Goal: Task Accomplishment & Management: Use online tool/utility

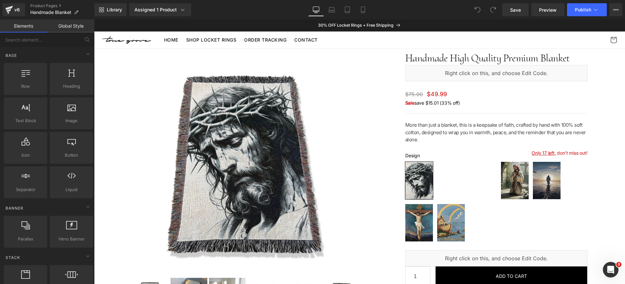
scroll to position [4, 0]
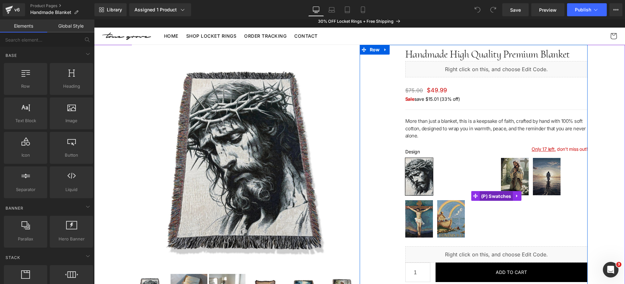
click at [482, 197] on span "(P) Swatches" at bounding box center [496, 197] width 34 height 10
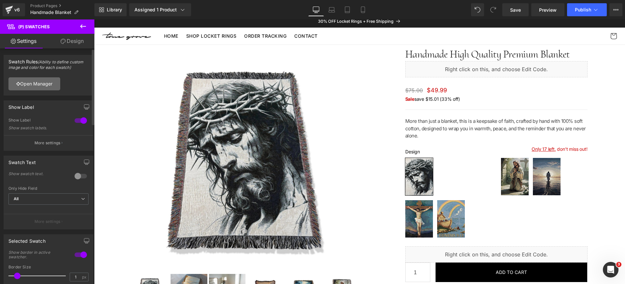
click at [47, 82] on link "Open Manager" at bounding box center [34, 83] width 52 height 13
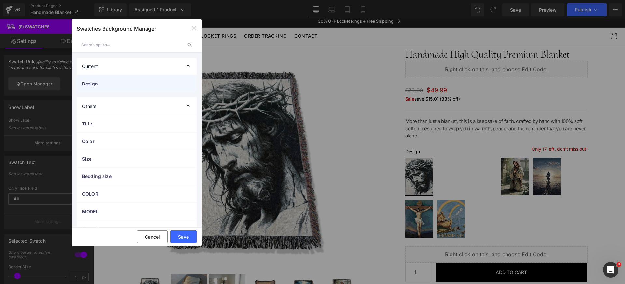
click at [134, 89] on div "Design" at bounding box center [137, 83] width 120 height 17
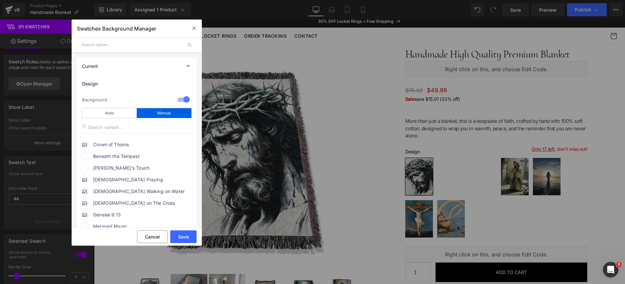
click at [127, 167] on span "[PERSON_NAME]'s Touch" at bounding box center [142, 168] width 99 height 8
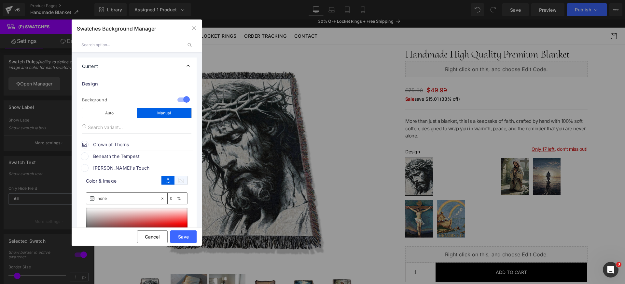
click at [178, 180] on icon at bounding box center [180, 180] width 13 height 8
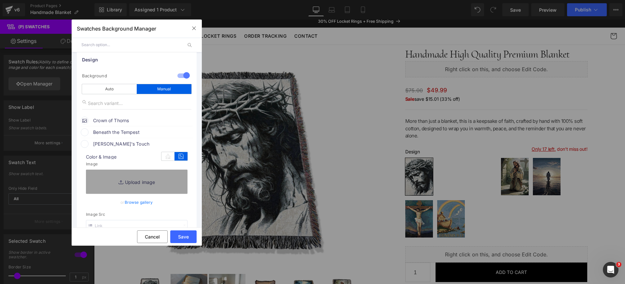
scroll to position [33, 0]
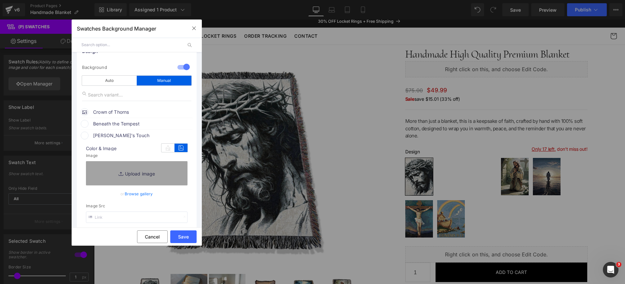
click at [117, 216] on input "text" at bounding box center [137, 217] width 102 height 11
paste input "[URL][DOMAIN_NAME]"
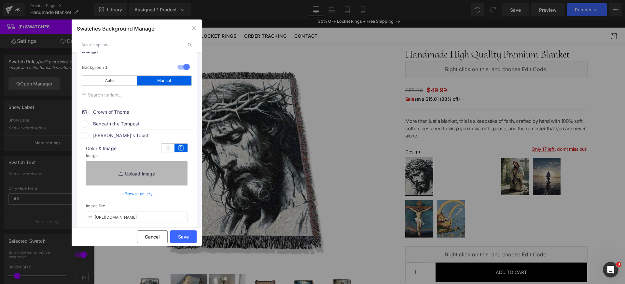
scroll to position [0, 108]
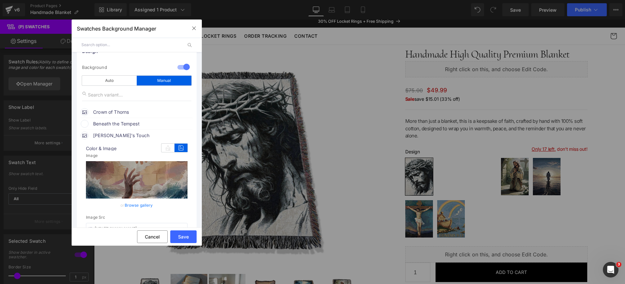
type input "[URL][DOMAIN_NAME]"
click at [141, 136] on span "[PERSON_NAME]'s Touch" at bounding box center [142, 136] width 99 height 8
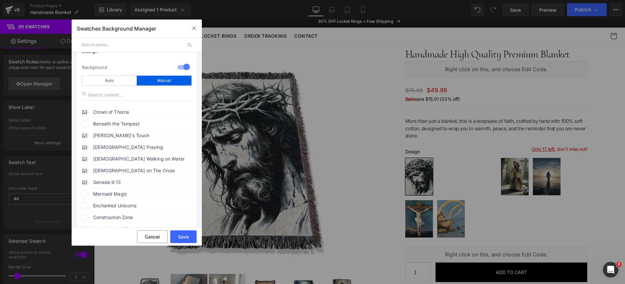
click at [128, 126] on span "Beneath the Tempest" at bounding box center [142, 124] width 99 height 8
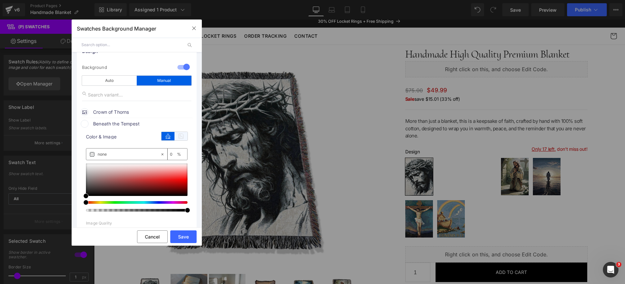
click at [174, 137] on icon at bounding box center [180, 136] width 13 height 8
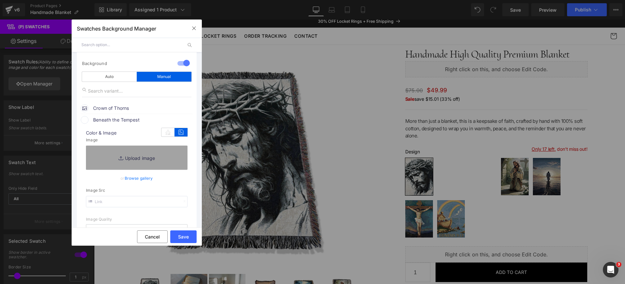
scroll to position [41, 0]
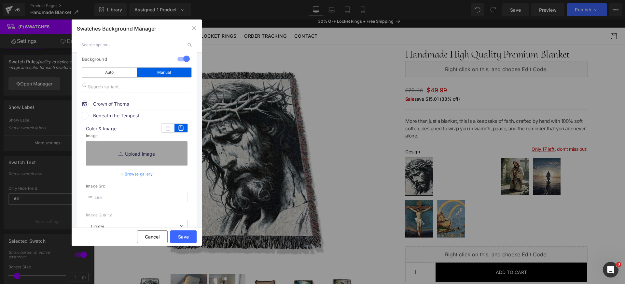
click at [126, 200] on input "text" at bounding box center [137, 197] width 102 height 11
paste input "[URL][DOMAIN_NAME]"
type input "[URL][DOMAIN_NAME]"
click at [162, 211] on div "color Color & Image color none 0 % Image Replace Image Upload image or Browse g…" at bounding box center [137, 191] width 112 height 142
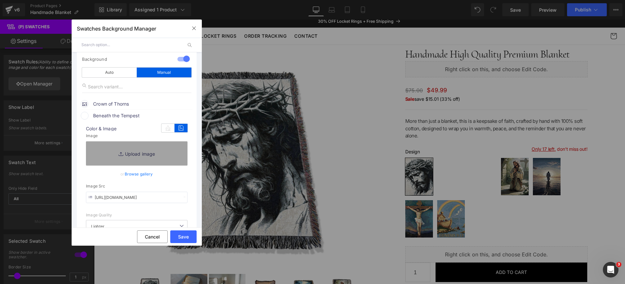
scroll to position [0, 0]
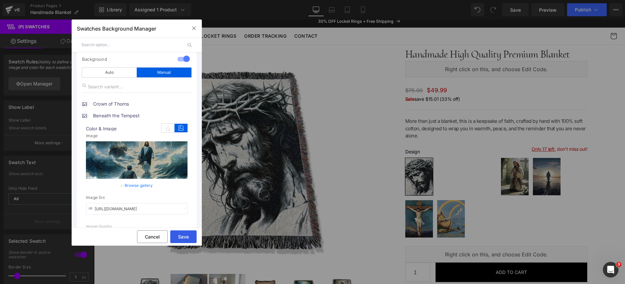
click at [183, 236] on button "Save" at bounding box center [183, 237] width 26 height 13
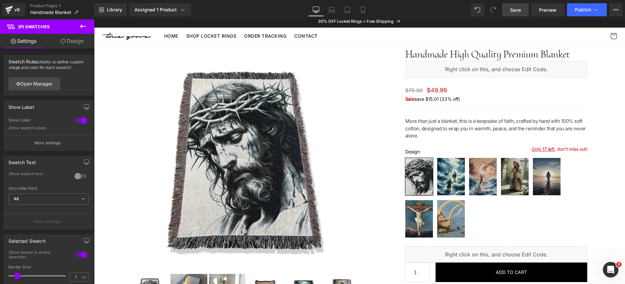
click at [519, 8] on span "Save" at bounding box center [515, 10] width 11 height 7
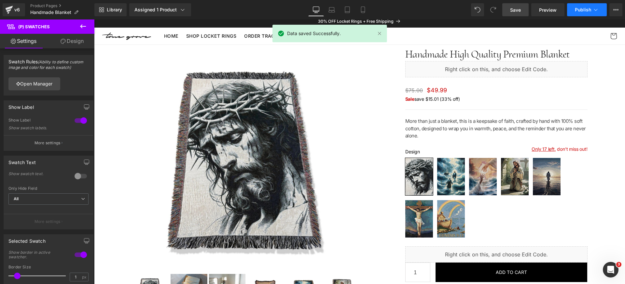
click at [592, 10] on icon at bounding box center [595, 10] width 7 height 7
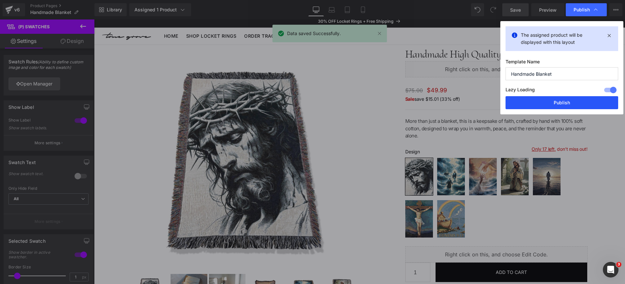
click at [585, 102] on button "Publish" at bounding box center [561, 102] width 113 height 13
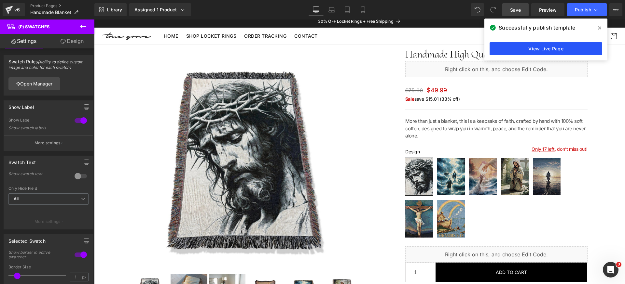
click at [560, 46] on link "View Live Page" at bounding box center [545, 48] width 113 height 13
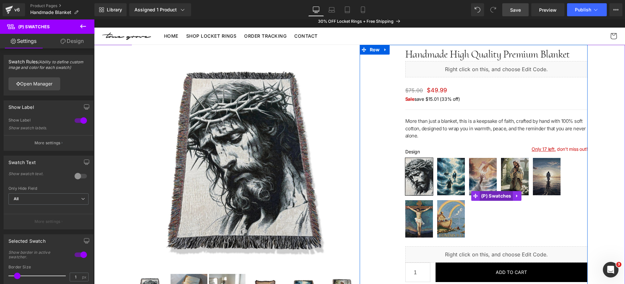
click at [493, 197] on span "(P) Swatches" at bounding box center [496, 196] width 34 height 10
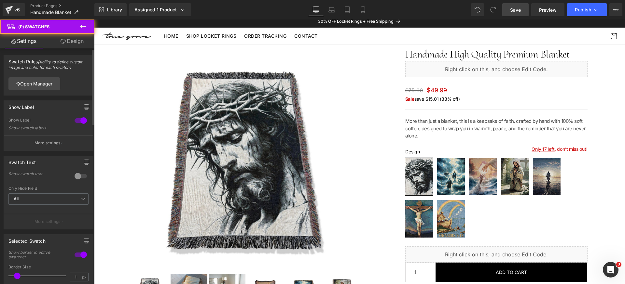
scroll to position [171, 0]
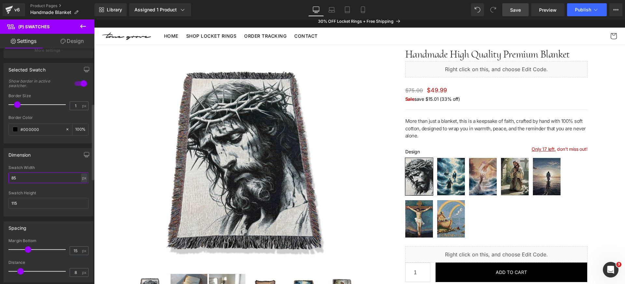
click at [47, 180] on input "85" at bounding box center [48, 178] width 80 height 11
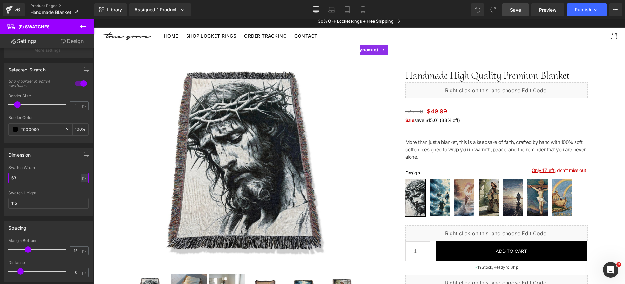
type input "62"
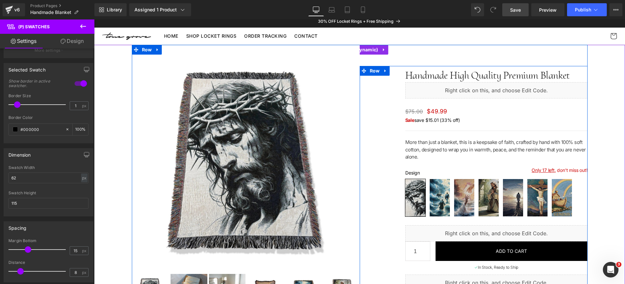
click at [364, 95] on div "Handmade High Quality Premium Blanket (P) Title Liquid $75.00 $49.99 (P) Price …" at bounding box center [474, 277] width 228 height 422
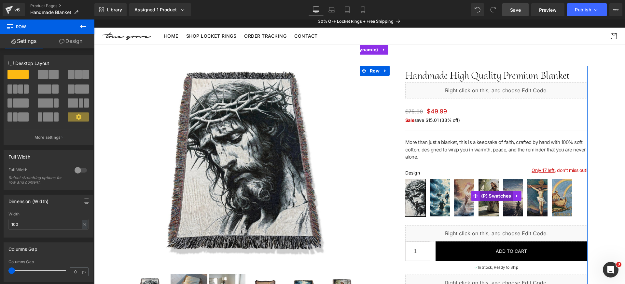
click at [482, 195] on span "(P) Swatches" at bounding box center [496, 196] width 34 height 10
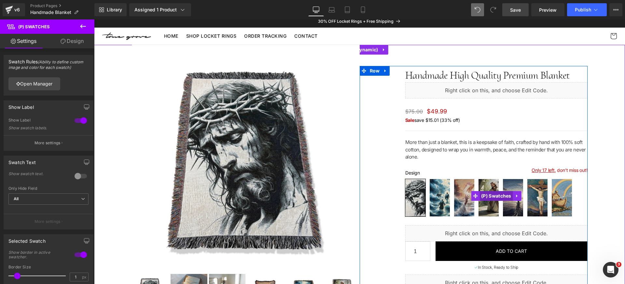
click at [492, 197] on span "(P) Swatches" at bounding box center [496, 196] width 34 height 10
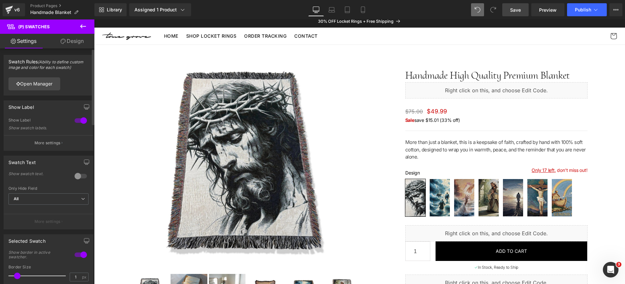
scroll to position [115, 0]
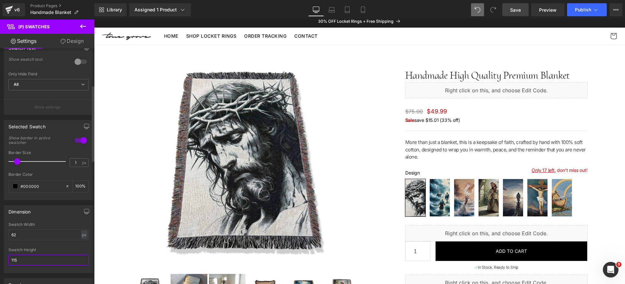
click at [42, 264] on input "115" at bounding box center [48, 260] width 80 height 11
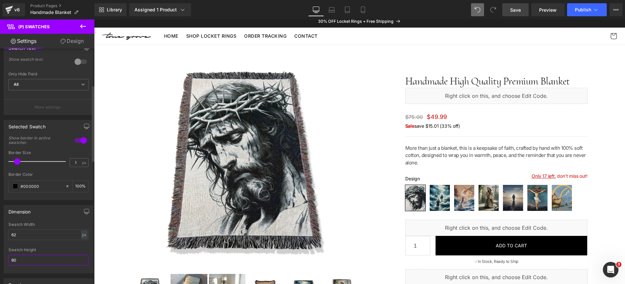
type input "81"
click at [522, 12] on link "Save" at bounding box center [515, 9] width 26 height 13
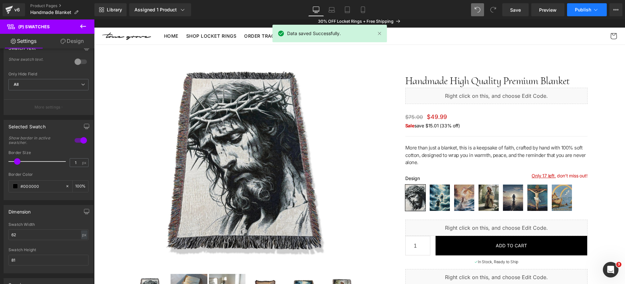
click at [593, 10] on icon at bounding box center [595, 10] width 7 height 7
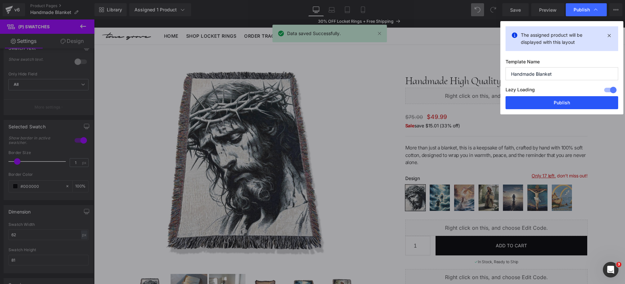
click at [586, 103] on button "Publish" at bounding box center [561, 102] width 113 height 13
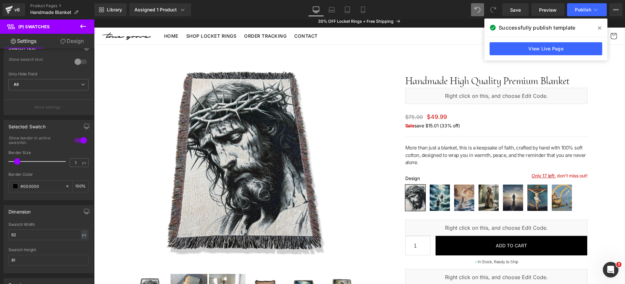
click at [599, 26] on icon at bounding box center [599, 27] width 3 height 5
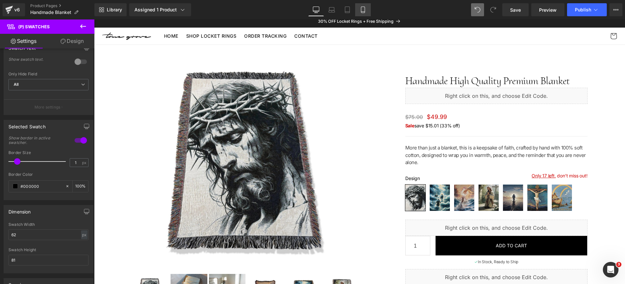
click at [364, 9] on icon at bounding box center [363, 10] width 7 height 7
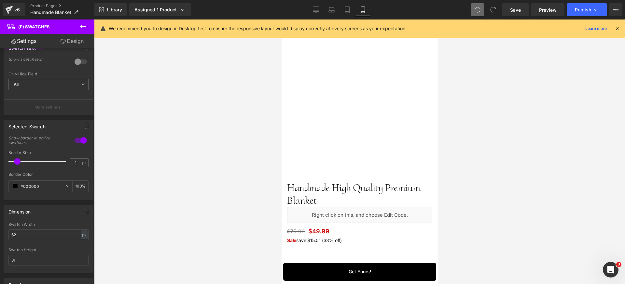
scroll to position [255, 0]
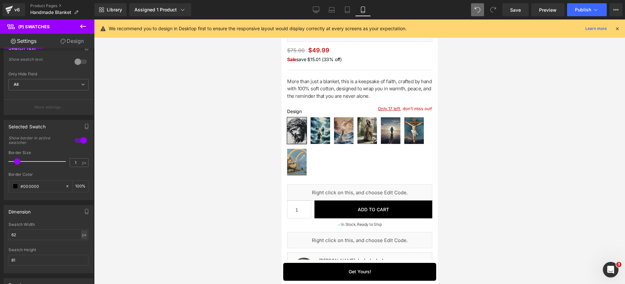
drag, startPoint x: 524, startPoint y: 7, endPoint x: 524, endPoint y: 2, distance: 4.6
click at [524, 6] on link "Save" at bounding box center [515, 9] width 26 height 13
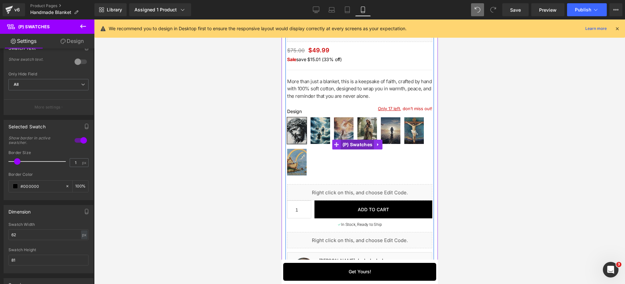
click at [362, 144] on span "(P) Swatches" at bounding box center [357, 145] width 34 height 10
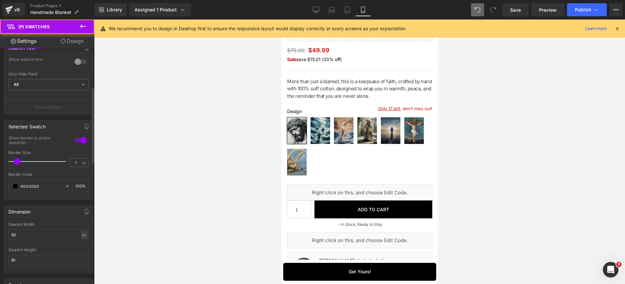
scroll to position [119, 0]
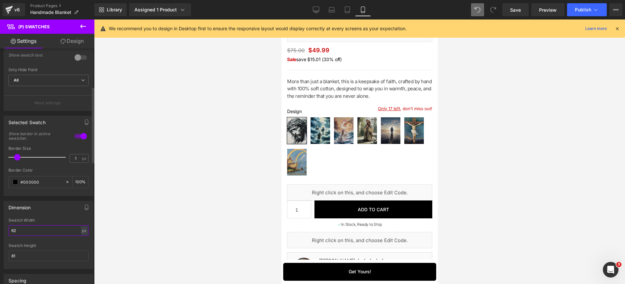
click at [38, 232] on input "62" at bounding box center [48, 231] width 80 height 11
click at [513, 122] on div at bounding box center [359, 152] width 531 height 265
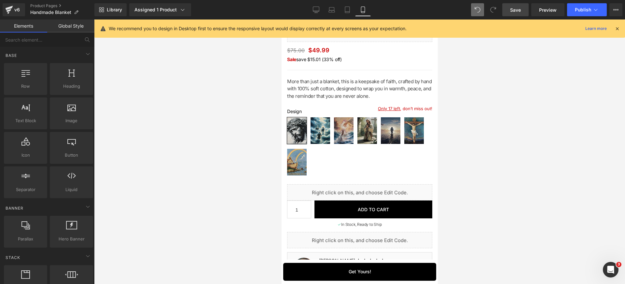
click at [521, 10] on link "Save" at bounding box center [515, 9] width 26 height 13
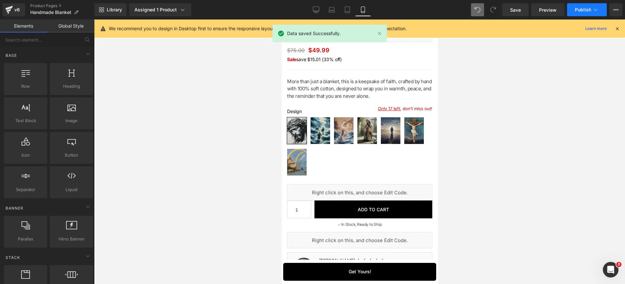
click at [589, 9] on span "Publish" at bounding box center [583, 9] width 16 height 5
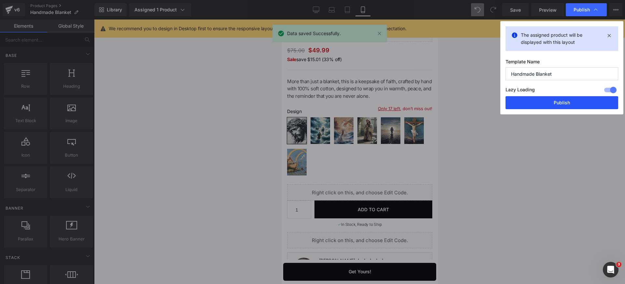
click at [582, 103] on button "Publish" at bounding box center [561, 102] width 113 height 13
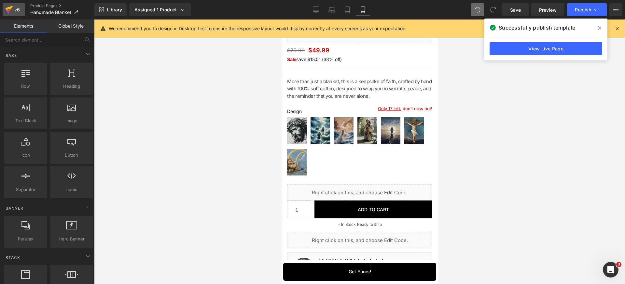
click at [13, 14] on div "v6" at bounding box center [17, 10] width 8 height 8
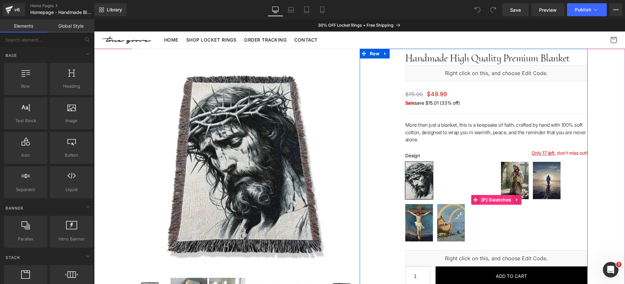
click at [487, 199] on span "(P) Swatches" at bounding box center [496, 200] width 34 height 10
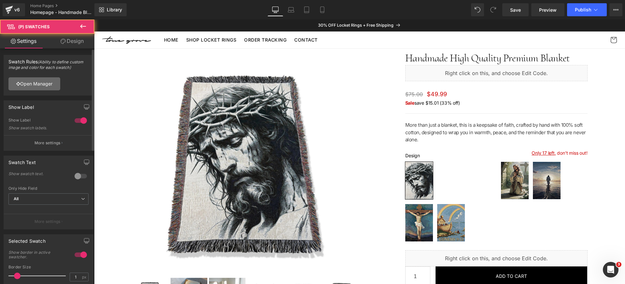
click at [46, 85] on link "Open Manager" at bounding box center [34, 83] width 52 height 13
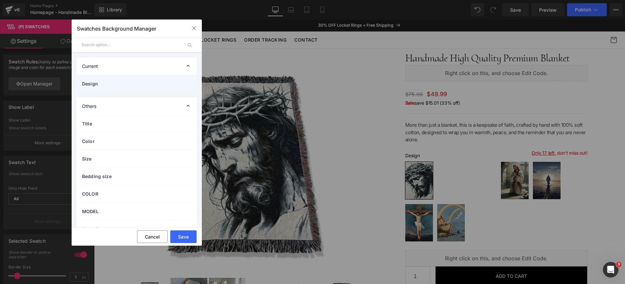
drag, startPoint x: 140, startPoint y: 83, endPoint x: 141, endPoint y: 91, distance: 7.5
click at [140, 83] on span "Design" at bounding box center [130, 83] width 96 height 7
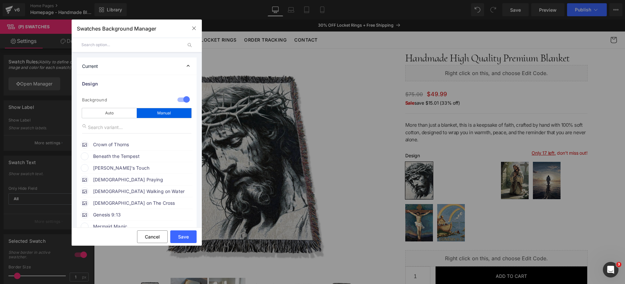
click at [110, 156] on span "Beneath the Tempest" at bounding box center [142, 157] width 99 height 8
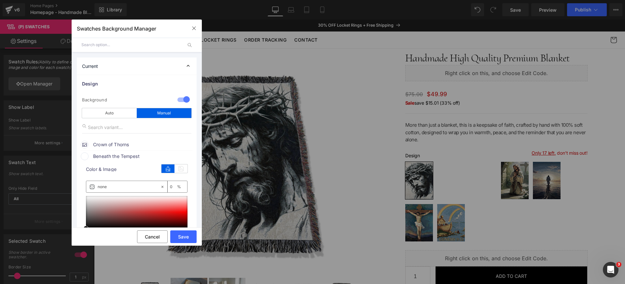
click at [133, 156] on span "Beneath the Tempest" at bounding box center [142, 157] width 99 height 8
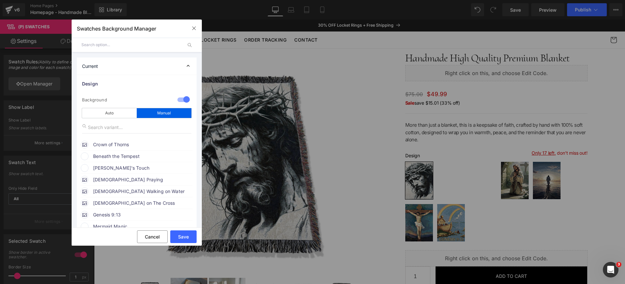
click at [144, 155] on span "Beneath the Tempest" at bounding box center [142, 157] width 99 height 8
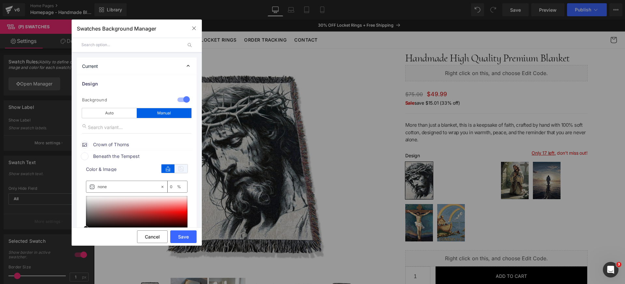
click at [178, 170] on icon at bounding box center [180, 169] width 13 height 8
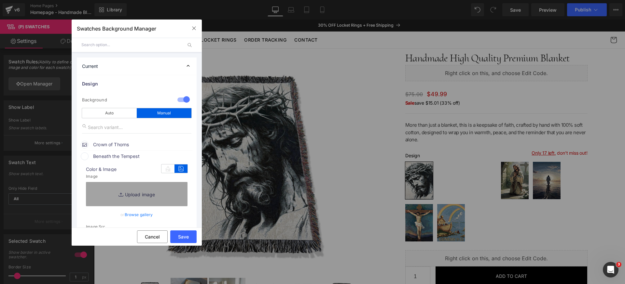
scroll to position [24, 0]
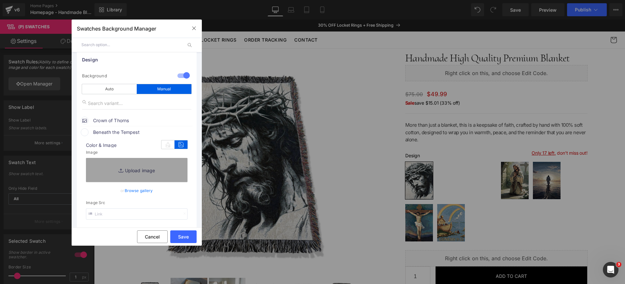
click at [138, 217] on input "text" at bounding box center [137, 214] width 102 height 11
paste input "[URL][DOMAIN_NAME]"
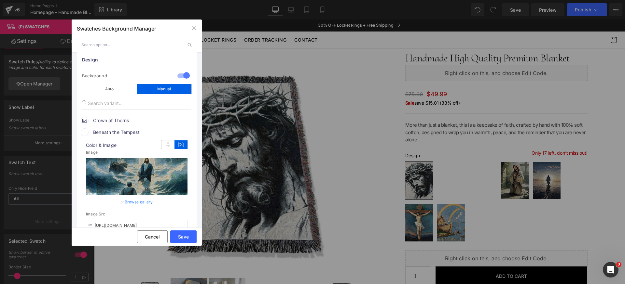
type input "[URL][DOMAIN_NAME]"
click at [141, 136] on span "Beneath the Tempest" at bounding box center [142, 133] width 99 height 8
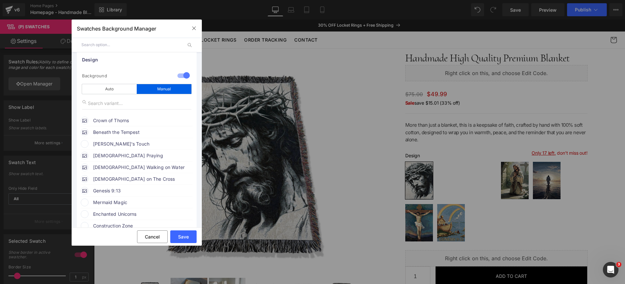
click at [120, 144] on span "[PERSON_NAME]'s Touch" at bounding box center [142, 144] width 99 height 8
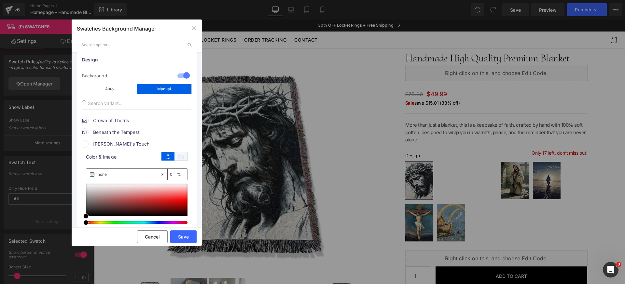
click at [181, 158] on icon at bounding box center [180, 156] width 13 height 8
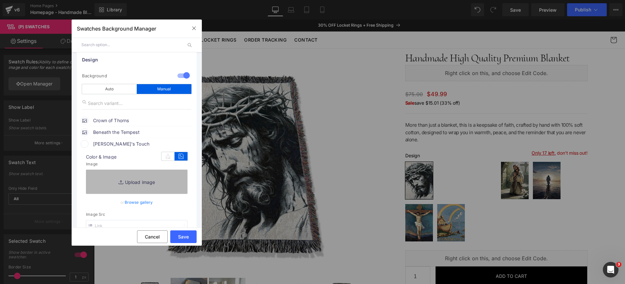
scroll to position [33, 0]
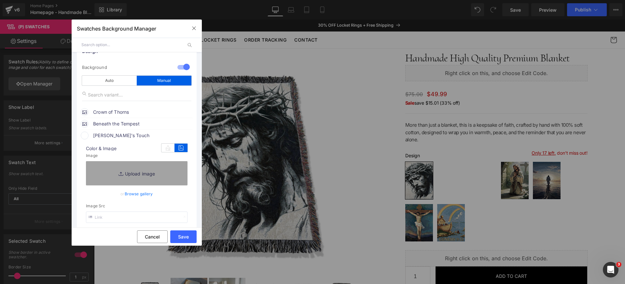
click at [138, 214] on input "text" at bounding box center [137, 217] width 102 height 11
paste input "[URL][DOMAIN_NAME]"
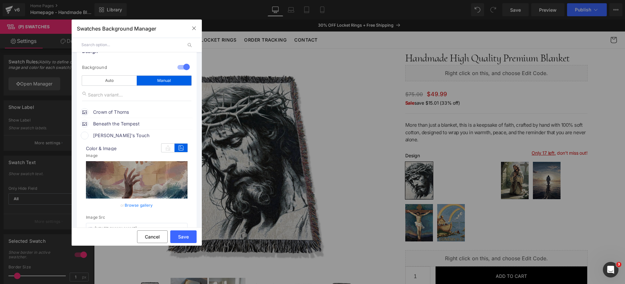
type input "[URL][DOMAIN_NAME]"
click at [132, 135] on span "[PERSON_NAME]'s Touch" at bounding box center [142, 136] width 99 height 8
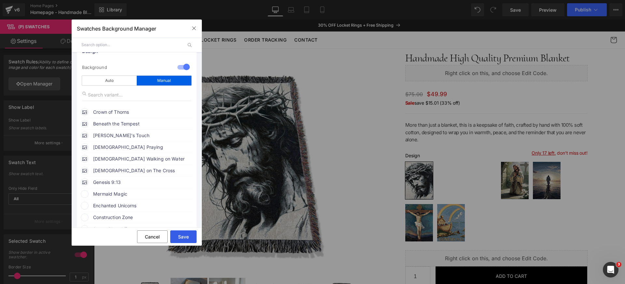
click at [184, 238] on button "Save" at bounding box center [183, 237] width 26 height 13
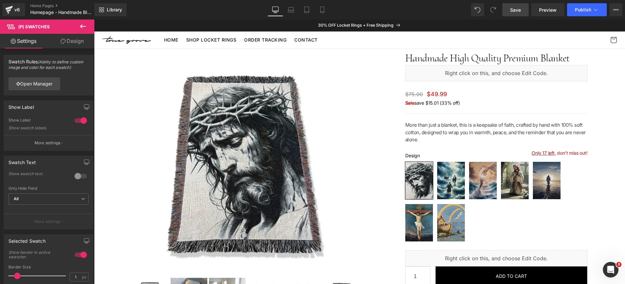
click at [513, 7] on span "Save" at bounding box center [515, 10] width 11 height 7
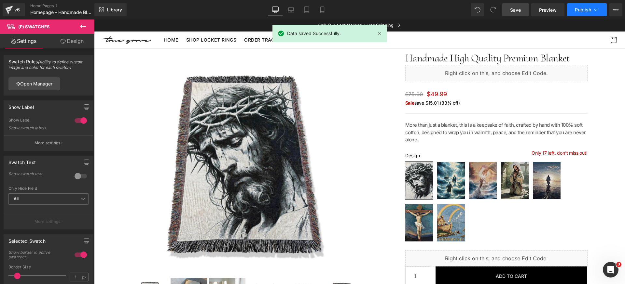
click at [585, 10] on span "Publish" at bounding box center [583, 9] width 16 height 5
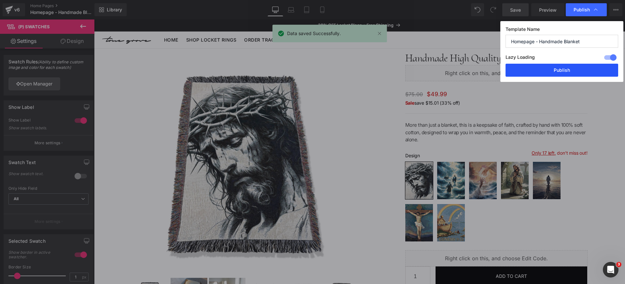
drag, startPoint x: 586, startPoint y: 72, endPoint x: 455, endPoint y: 45, distance: 134.2
click at [586, 72] on button "Publish" at bounding box center [561, 70] width 113 height 13
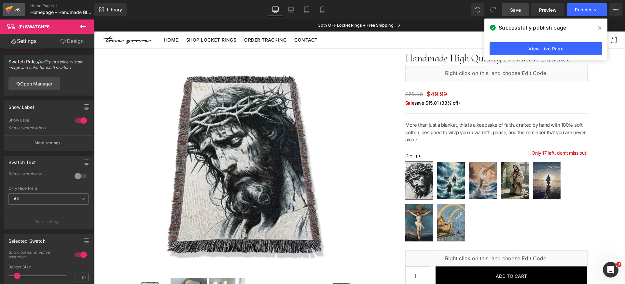
click at [12, 7] on icon at bounding box center [9, 10] width 8 height 16
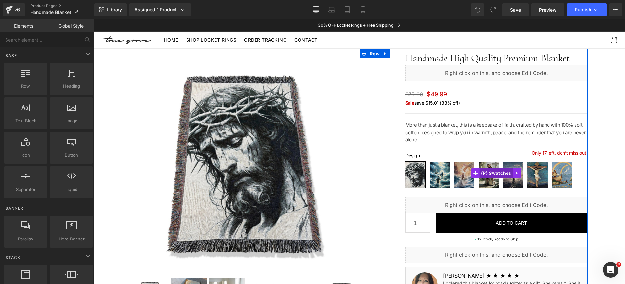
click at [490, 174] on span "(P) Swatches" at bounding box center [496, 174] width 34 height 10
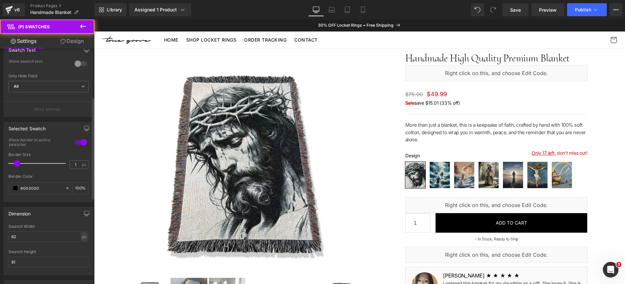
scroll to position [179, 0]
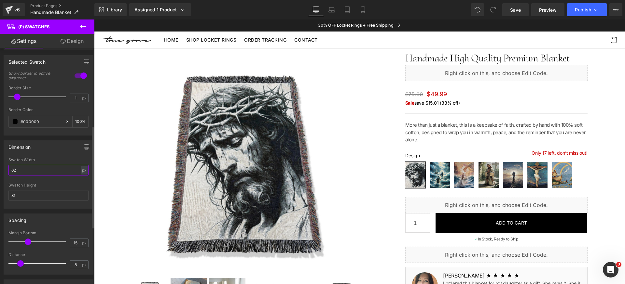
click at [56, 168] on input "62" at bounding box center [48, 170] width 80 height 11
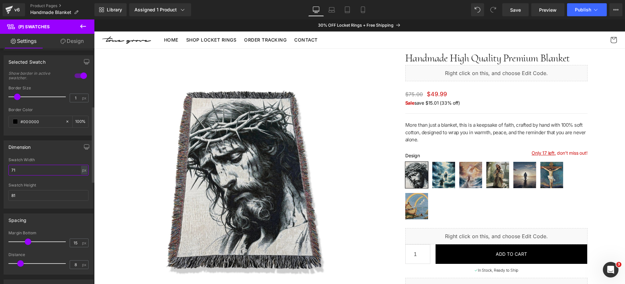
type input "70"
click at [31, 194] on input "81" at bounding box center [48, 195] width 80 height 11
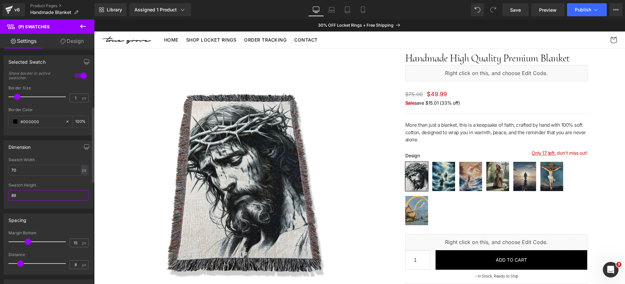
type input "90"
click at [521, 7] on link "Save" at bounding box center [515, 9] width 26 height 13
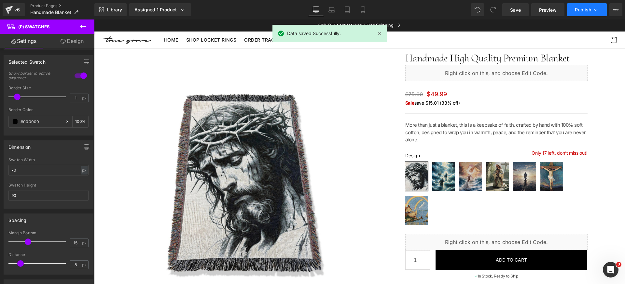
click at [585, 9] on span "Publish" at bounding box center [583, 9] width 16 height 5
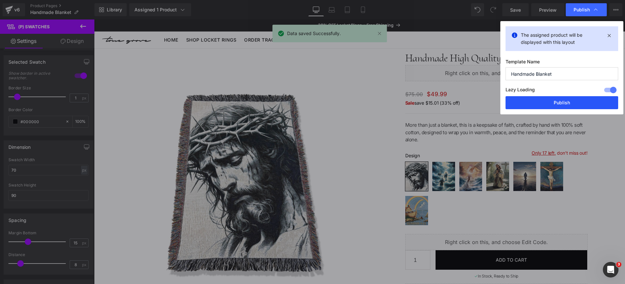
click at [573, 103] on button "Publish" at bounding box center [561, 102] width 113 height 13
